Goal: Information Seeking & Learning: Find specific fact

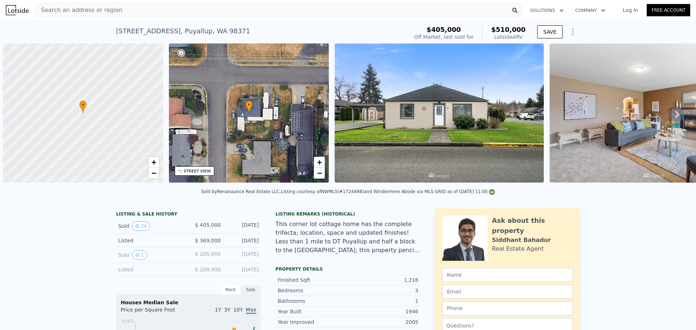
scroll to position [0, 3]
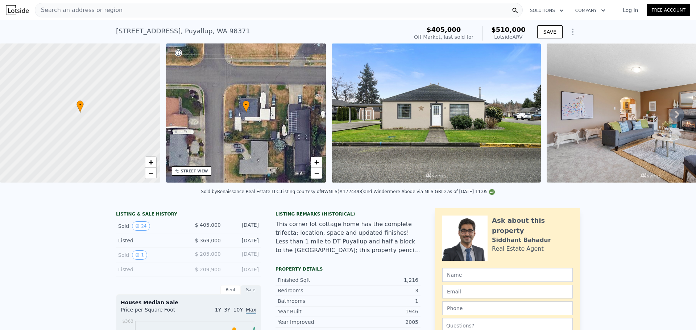
click at [306, 7] on div "Search an address or region" at bounding box center [279, 10] width 488 height 14
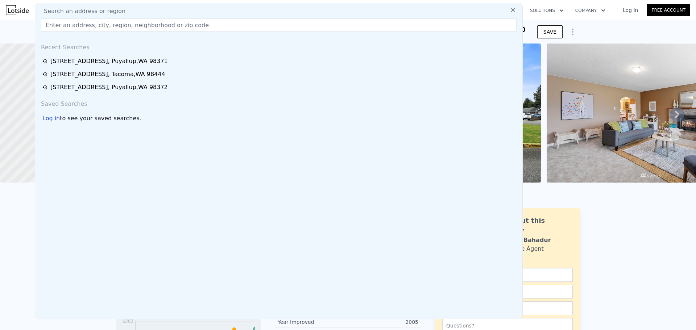
paste input "[STREET_ADDRESS][PERSON_NAME]"
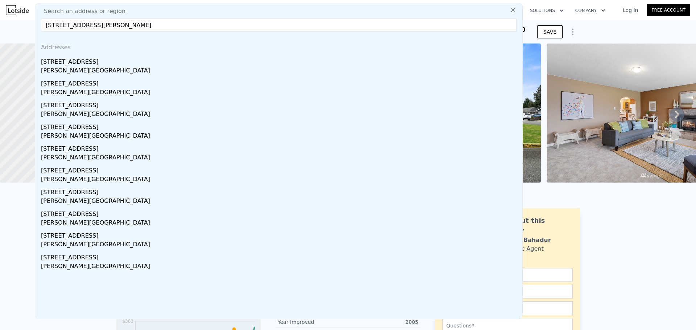
click at [310, 31] on input "[STREET_ADDRESS][PERSON_NAME]" at bounding box center [278, 24] width 475 height 13
type input "[STREET_ADDRESS][PERSON_NAME]"
click at [510, 10] on icon at bounding box center [512, 10] width 4 height 4
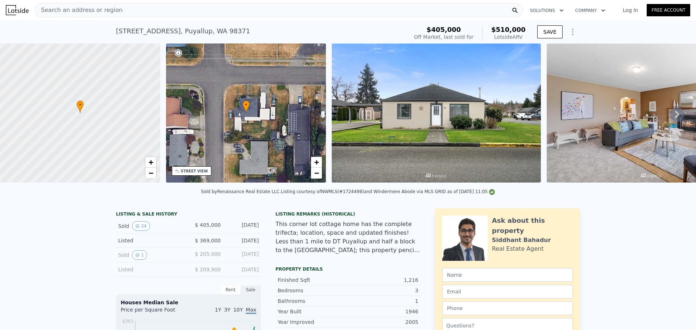
drag, startPoint x: 147, startPoint y: 11, endPoint x: 144, endPoint y: 10, distance: 3.8
click at [144, 10] on div "Search an address or region" at bounding box center [279, 10] width 488 height 14
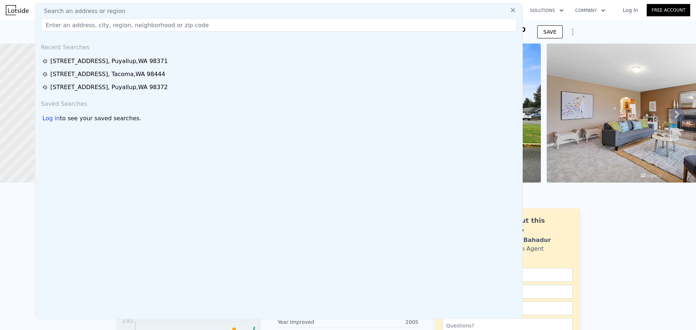
click at [117, 7] on div "Search an address or region" at bounding box center [278, 11] width 481 height 9
click at [123, 25] on input "text" at bounding box center [278, 24] width 475 height 13
paste input "[STREET_ADDRESS][PERSON_NAME]"
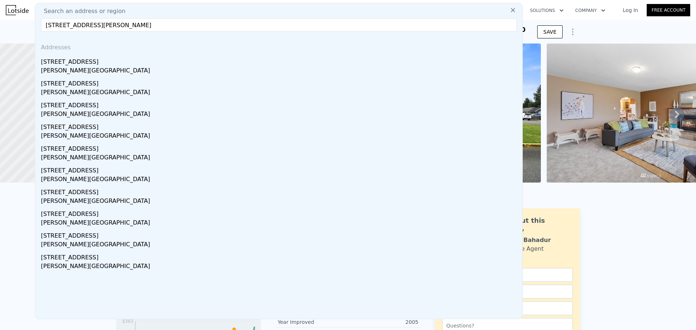
type input "[STREET_ADDRESS][PERSON_NAME]"
click at [285, 35] on div "Search an address or region [STREET_ADDRESS][PERSON_NAME] Addresses [STREET_ADD…" at bounding box center [279, 161] width 488 height 316
click at [288, 29] on input "[STREET_ADDRESS][PERSON_NAME]" at bounding box center [278, 24] width 475 height 13
click at [202, 27] on input "[STREET_ADDRESS][PERSON_NAME]" at bounding box center [278, 24] width 475 height 13
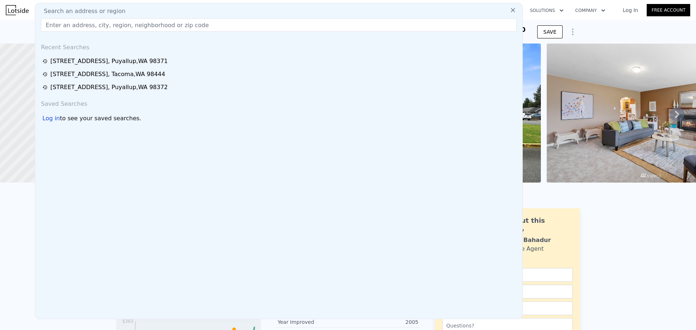
paste input "[STREET_ADDRESS][PERSON_NAME]"
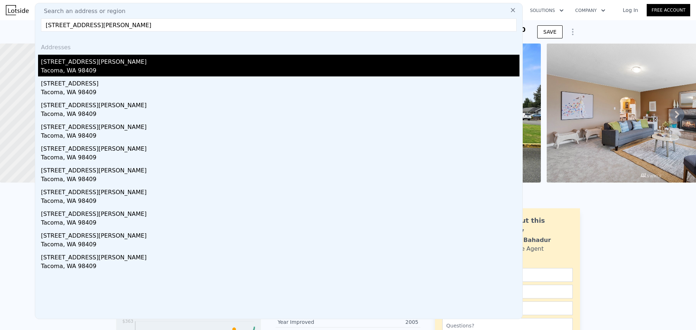
type input "[STREET_ADDRESS][PERSON_NAME]"
click at [166, 63] on div "[STREET_ADDRESS][PERSON_NAME]" at bounding box center [280, 61] width 478 height 12
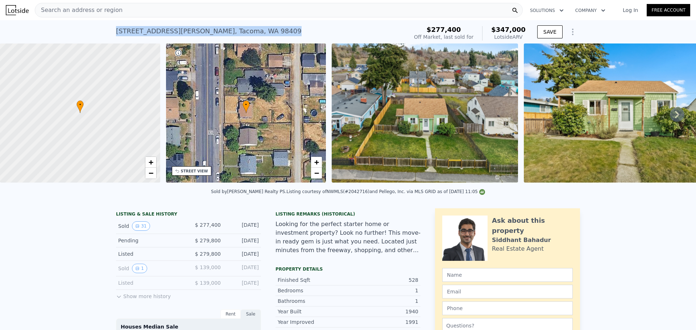
drag, startPoint x: 233, startPoint y: 35, endPoint x: 99, endPoint y: 35, distance: 134.0
click at [99, 35] on div "[STREET_ADDRESS][PERSON_NAME] Sold [DATE] for $277,400 (~ARV $347k ) $277,400 O…" at bounding box center [348, 31] width 696 height 23
copy div "[STREET_ADDRESS][PERSON_NAME]"
